Goal: Task Accomplishment & Management: Manage account settings

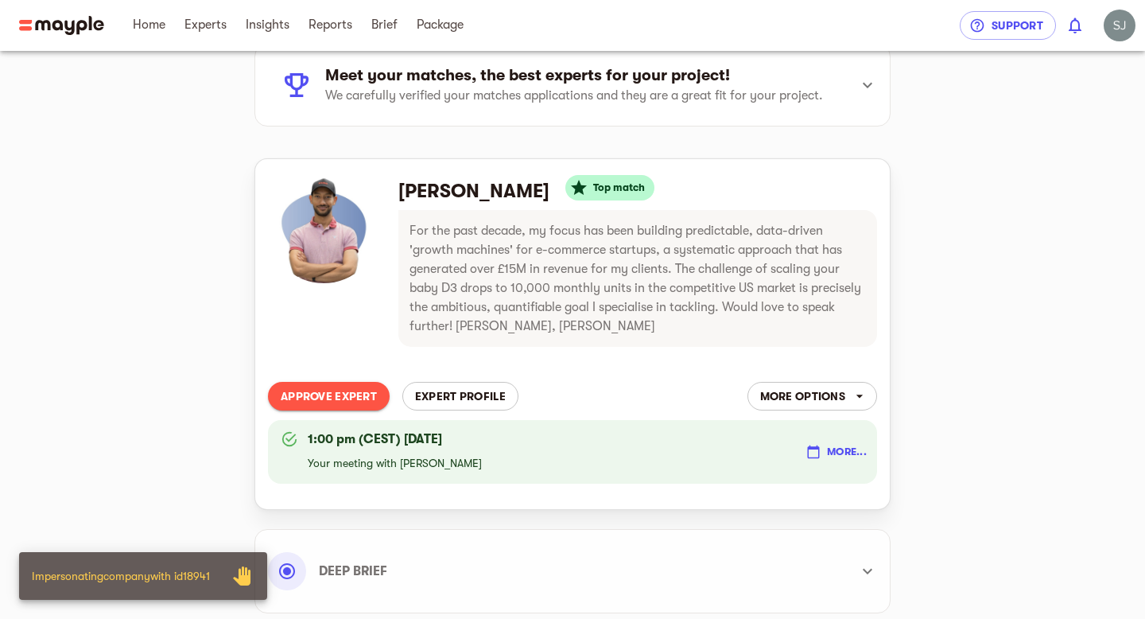
scroll to position [126, 0]
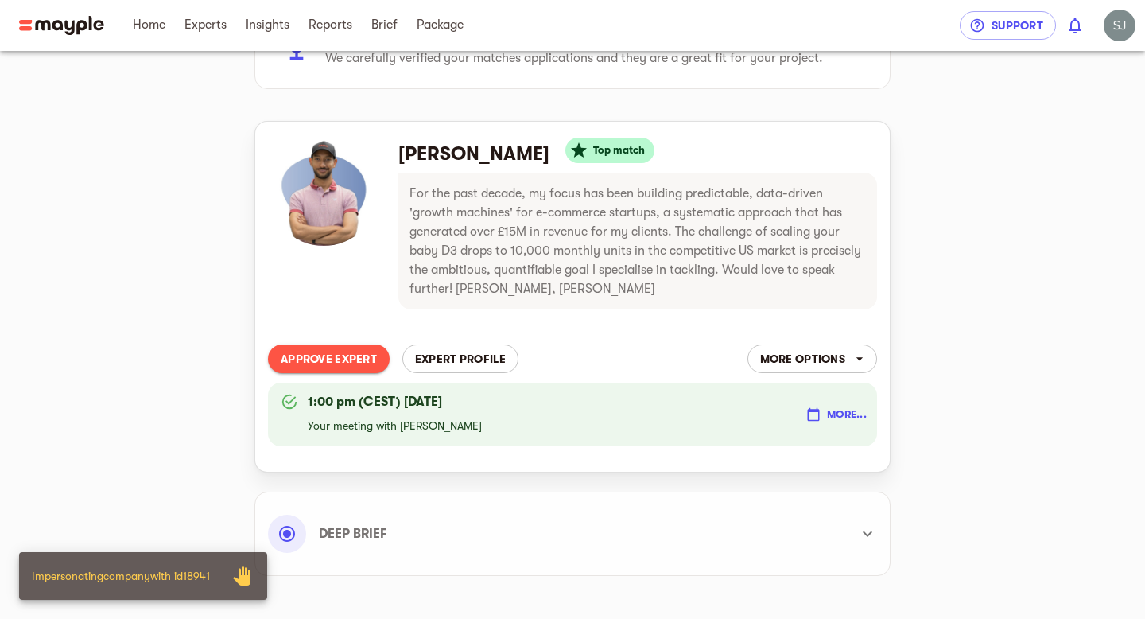
click at [830, 398] on div "more..." at bounding box center [831, 414] width 80 height 54
click at [829, 409] on span "more..." at bounding box center [837, 414] width 59 height 19
click at [811, 478] on li "Reschedule Meeting" at bounding box center [837, 476] width 138 height 29
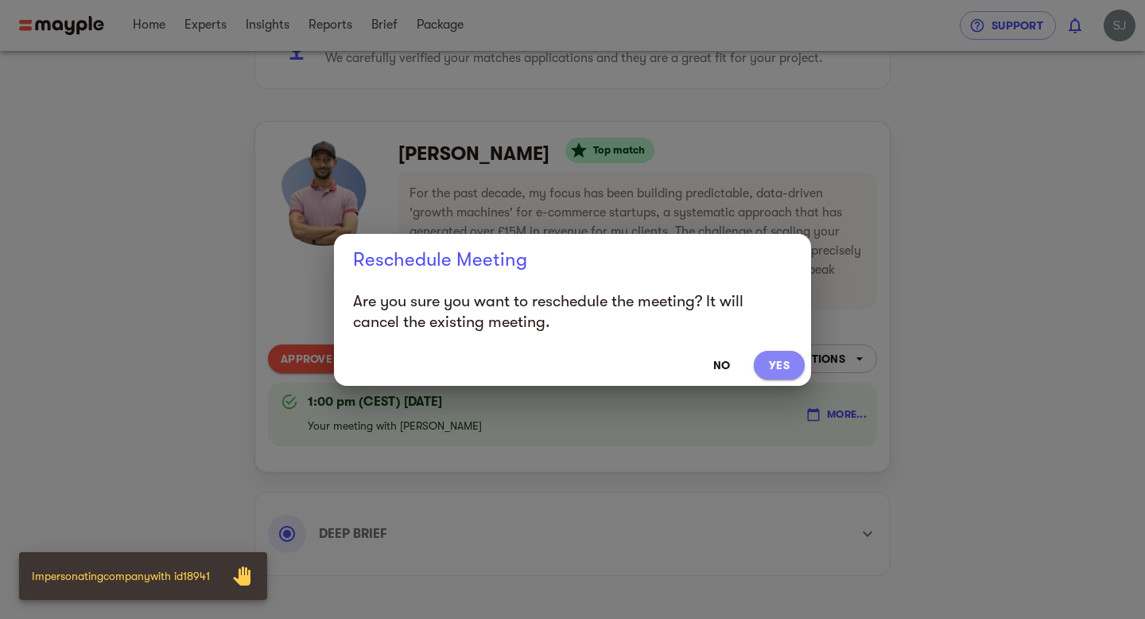
click at [786, 367] on span "Yes" at bounding box center [779, 365] width 25 height 19
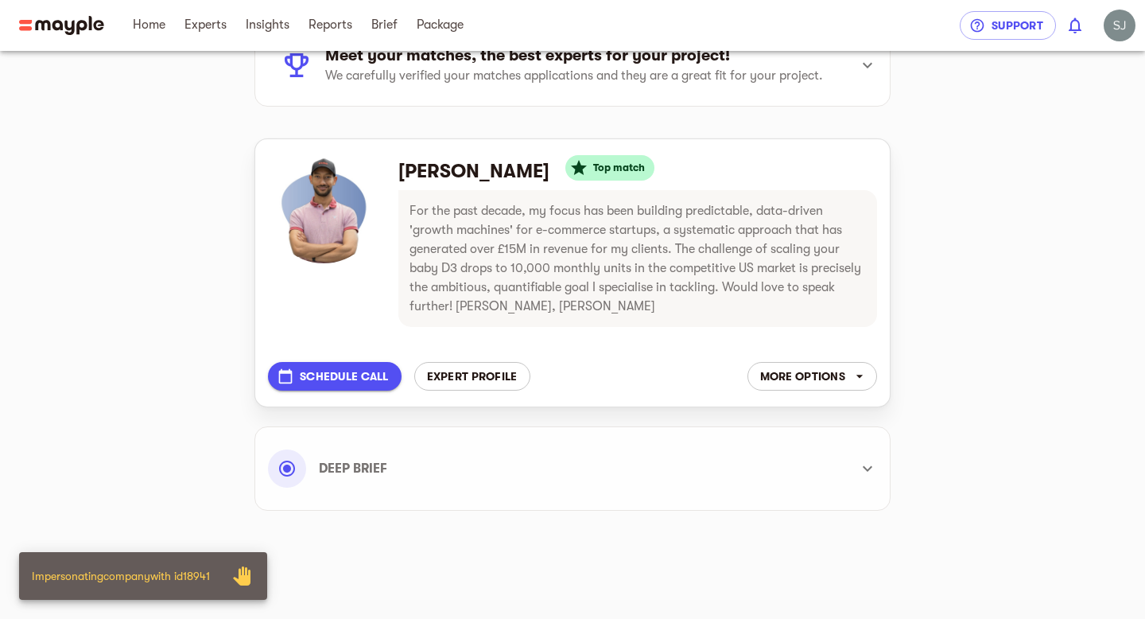
scroll to position [109, 0]
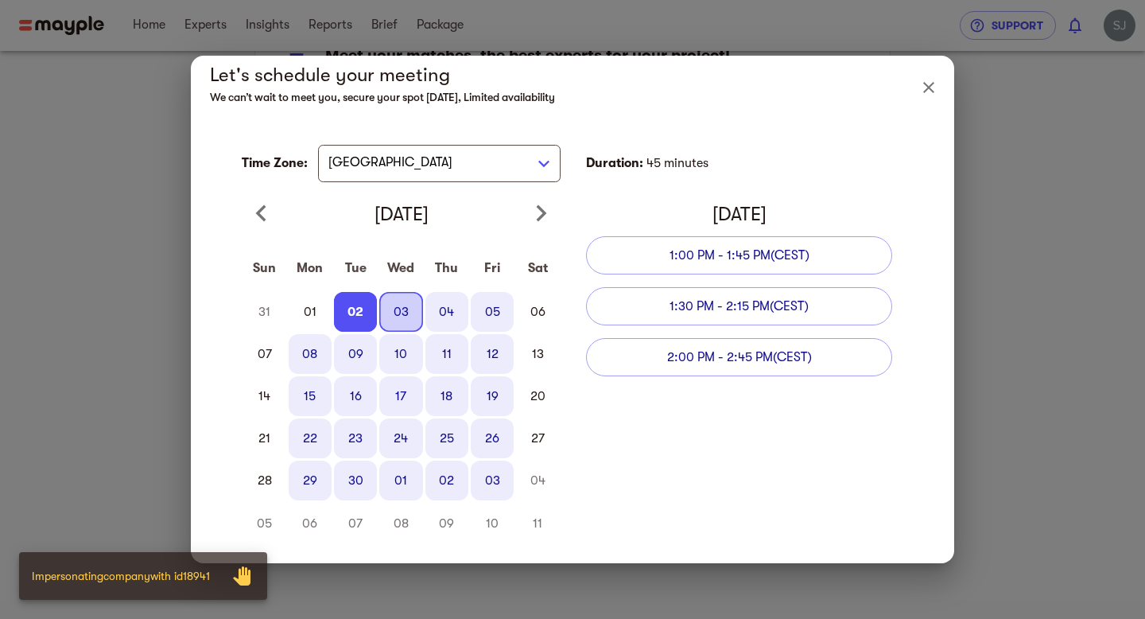
click at [400, 310] on button "03" at bounding box center [400, 312] width 43 height 40
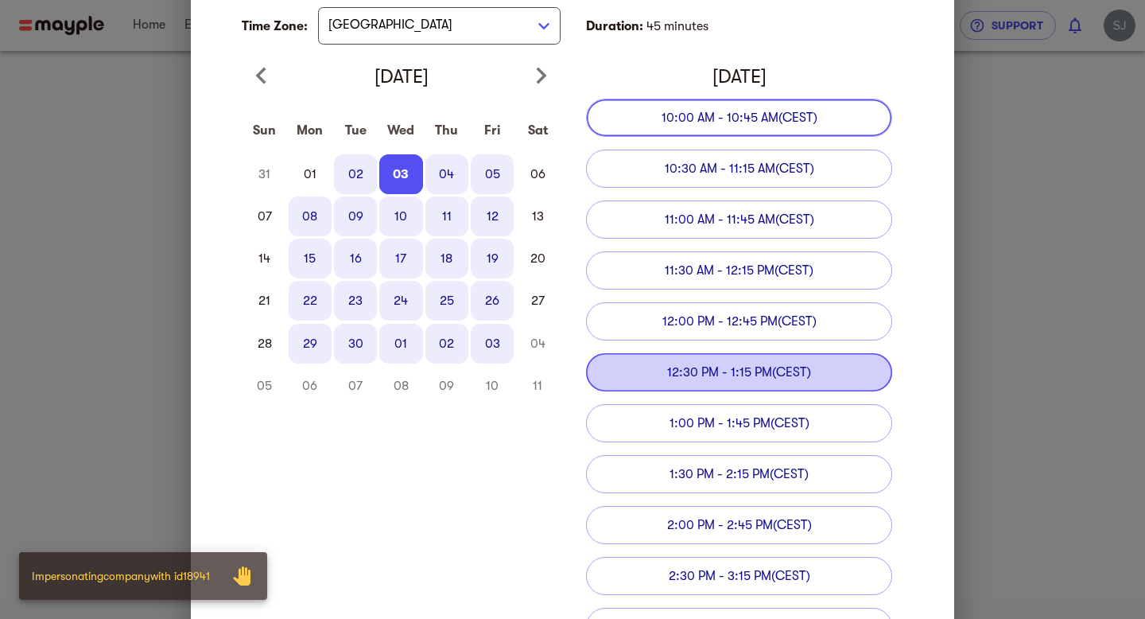
scroll to position [118, 0]
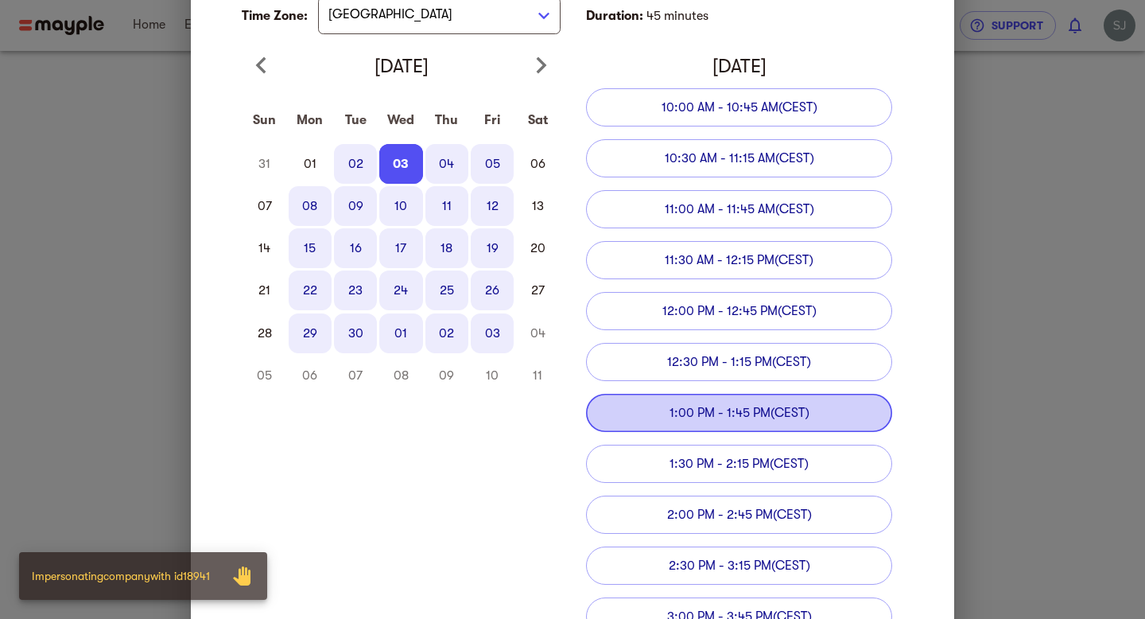
click at [681, 426] on button "Select time 1:00 PM - 1:45 PM (CEST)" at bounding box center [739, 413] width 306 height 38
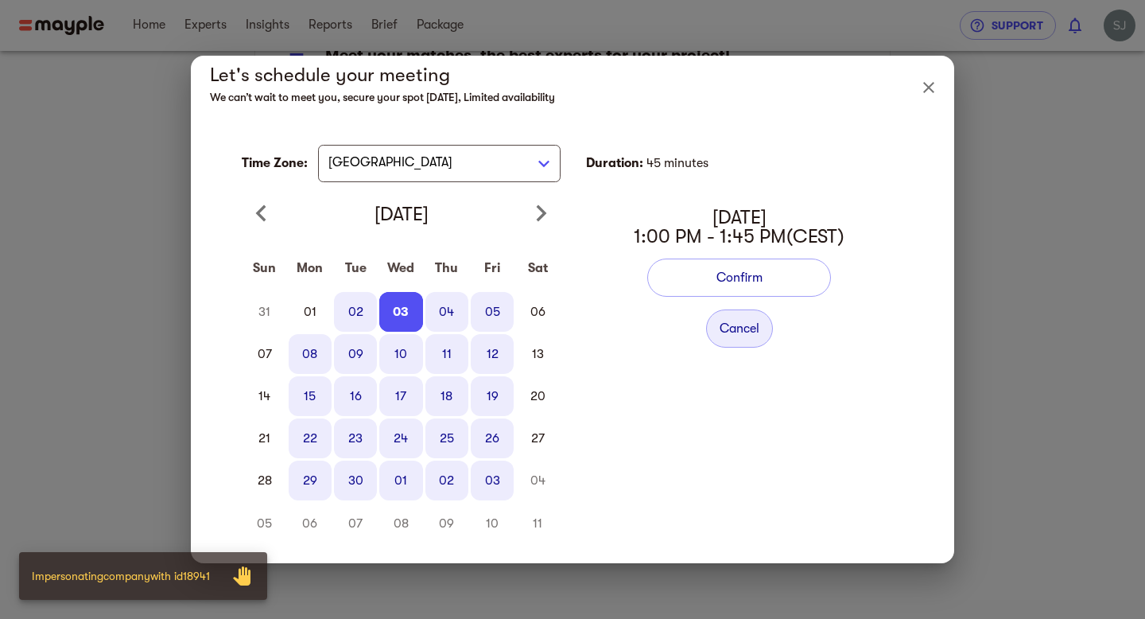
click at [400, 320] on button "03" at bounding box center [400, 312] width 43 height 40
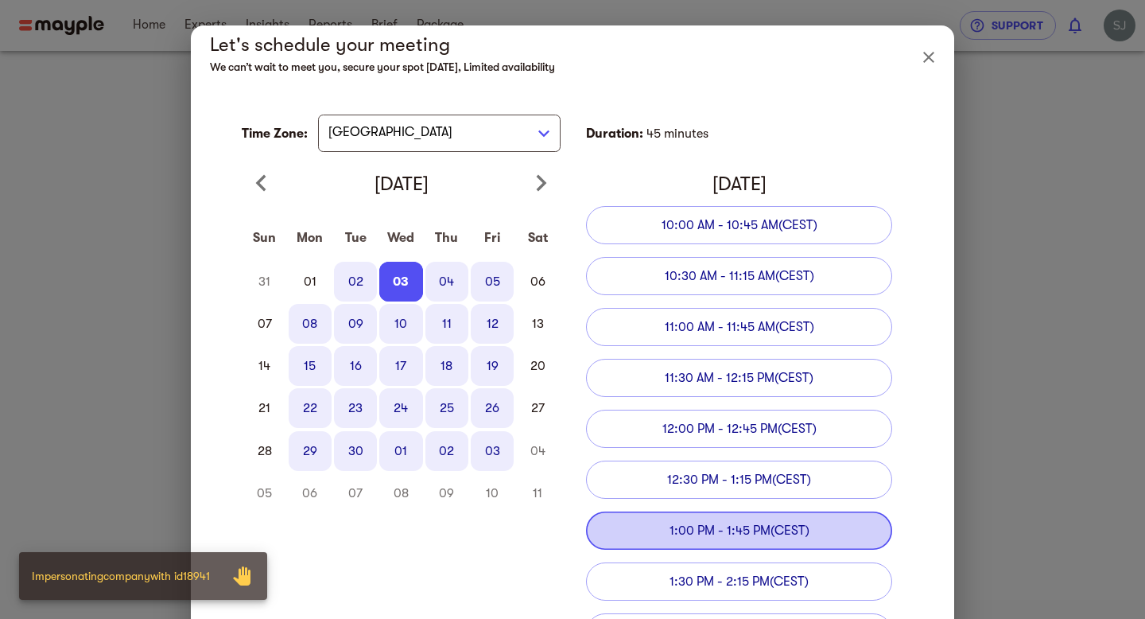
click at [696, 526] on span "1:00 PM - 1:45 PM (CEST)" at bounding box center [740, 530] width 140 height 14
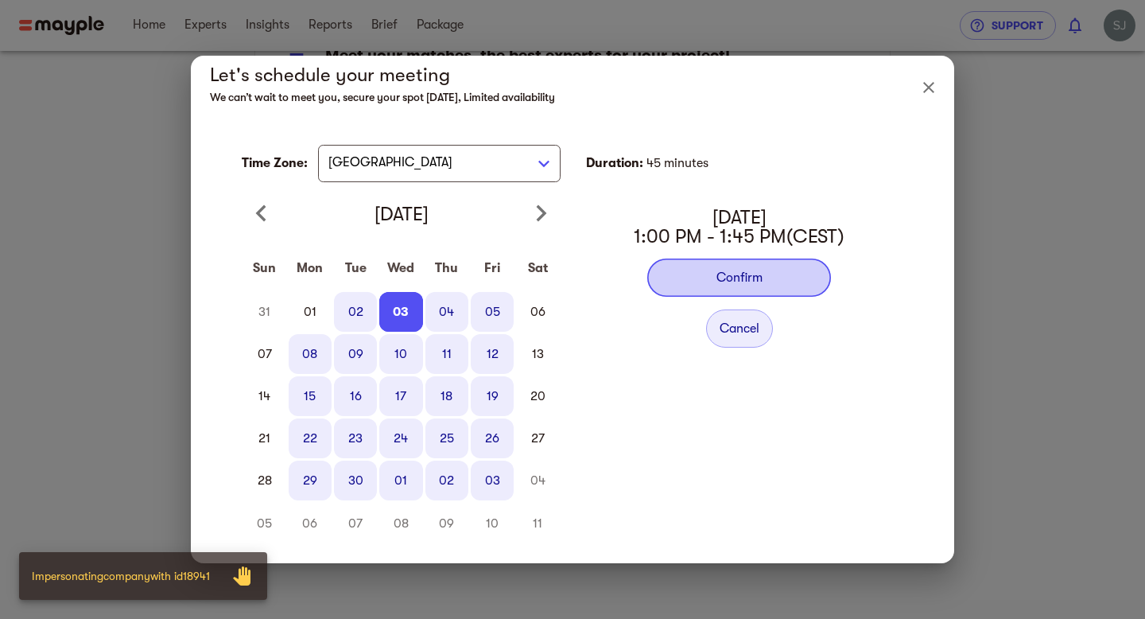
click at [725, 293] on button "Confirm" at bounding box center [739, 277] width 184 height 38
